Goal: Task Accomplishment & Management: Manage account settings

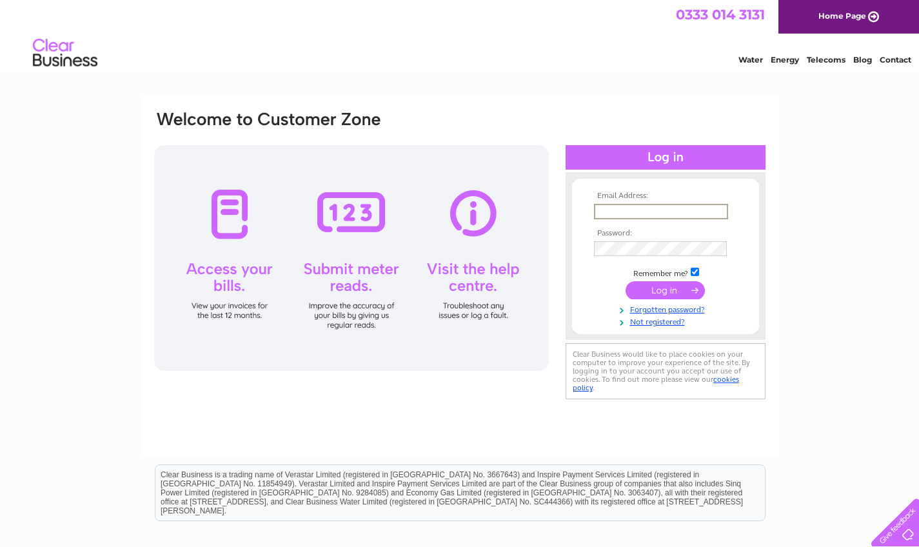
type input "[EMAIL_ADDRESS][DOMAIN_NAME]"
click at [672, 292] on input "submit" at bounding box center [665, 290] width 79 height 18
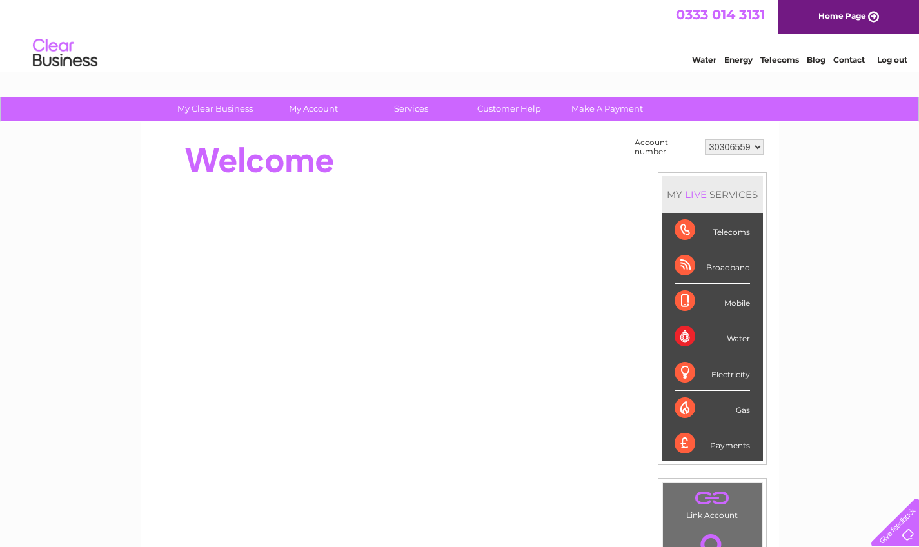
click at [897, 531] on div at bounding box center [892, 520] width 53 height 53
drag, startPoint x: 852, startPoint y: 66, endPoint x: 852, endPoint y: 59, distance: 7.1
click at [852, 59] on div "Water Energy Telecoms Blog Contact Log out" at bounding box center [792, 54] width 253 height 26
click at [852, 59] on link "Contact" at bounding box center [850, 60] width 32 height 10
click at [493, 111] on link "Customer Help" at bounding box center [509, 109] width 106 height 24
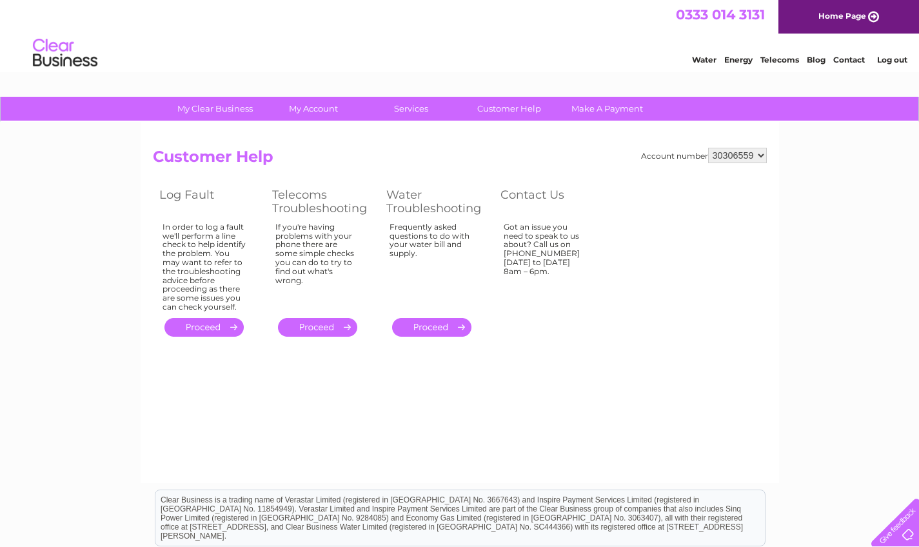
click at [234, 318] on link "." at bounding box center [204, 327] width 79 height 19
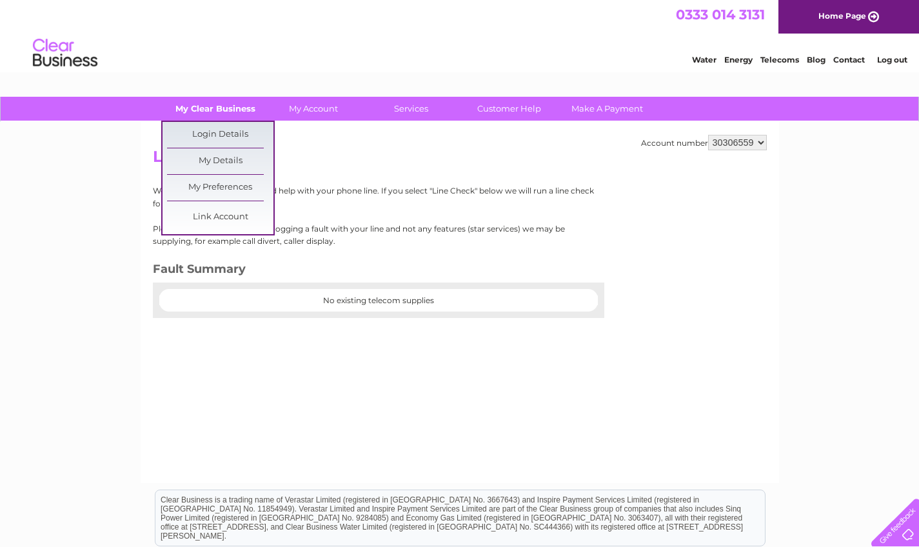
click at [208, 111] on link "My Clear Business" at bounding box center [215, 109] width 106 height 24
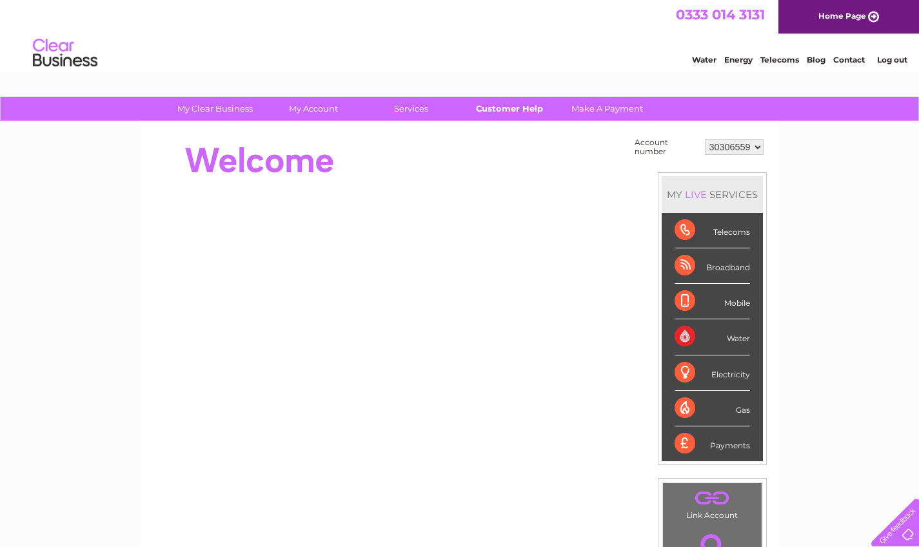
click at [503, 110] on link "Customer Help" at bounding box center [509, 109] width 106 height 24
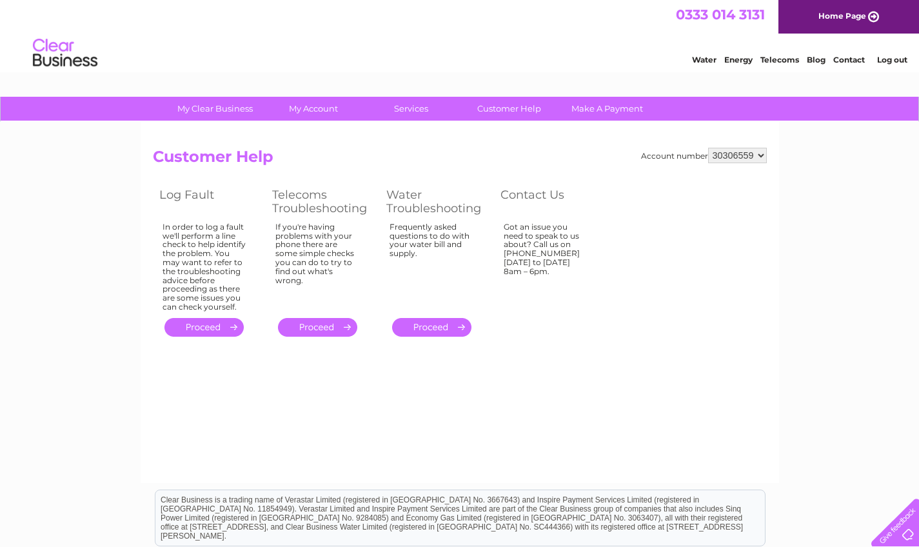
click at [317, 318] on link "." at bounding box center [317, 327] width 79 height 19
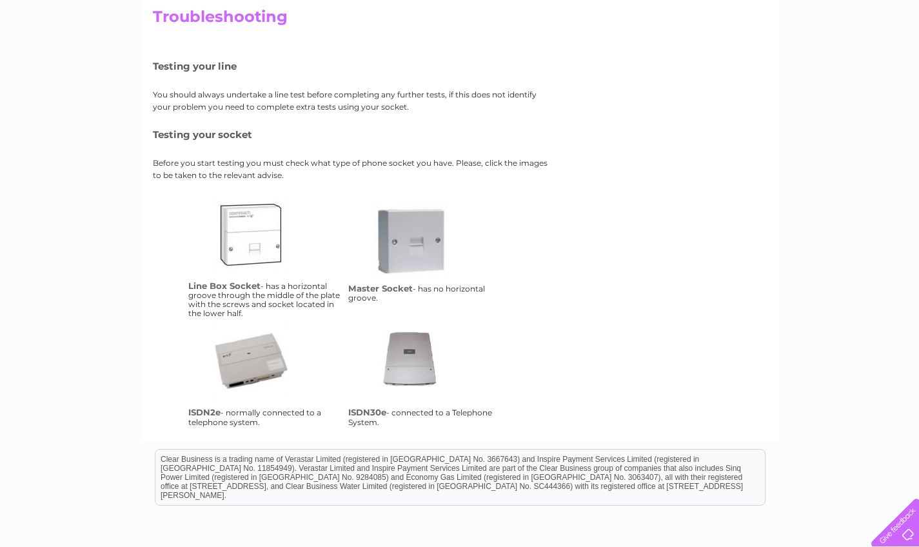
scroll to position [140, 0]
click at [269, 256] on link "lbs" at bounding box center [265, 248] width 103 height 103
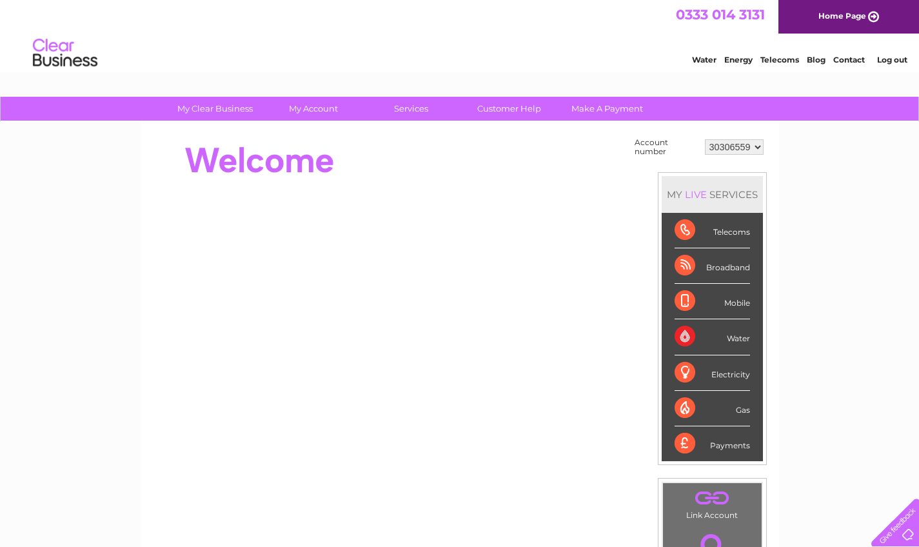
drag, startPoint x: 186, startPoint y: 155, endPoint x: 301, endPoint y: 150, distance: 115.6
click at [302, 150] on div at bounding box center [388, 161] width 470 height 52
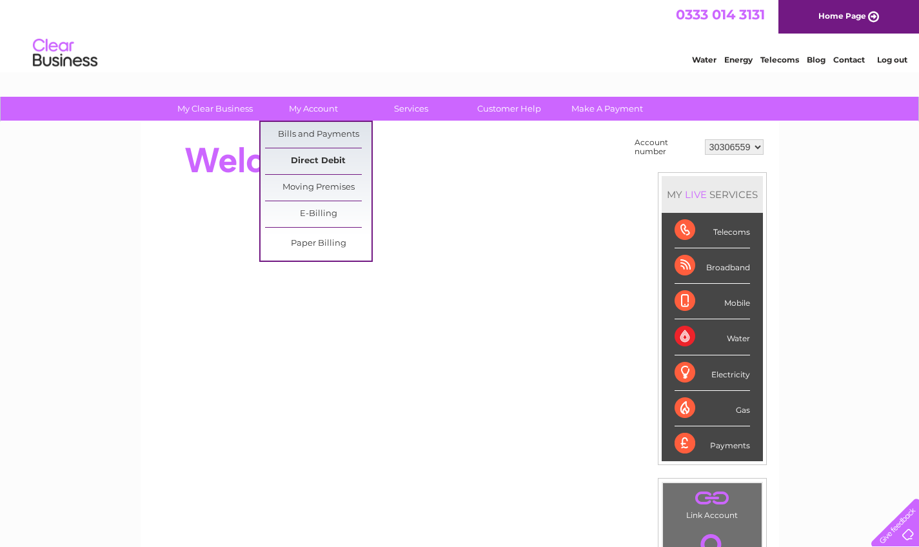
click at [334, 155] on link "Direct Debit" at bounding box center [318, 161] width 106 height 26
